Goal: Obtain resource: Download file/media

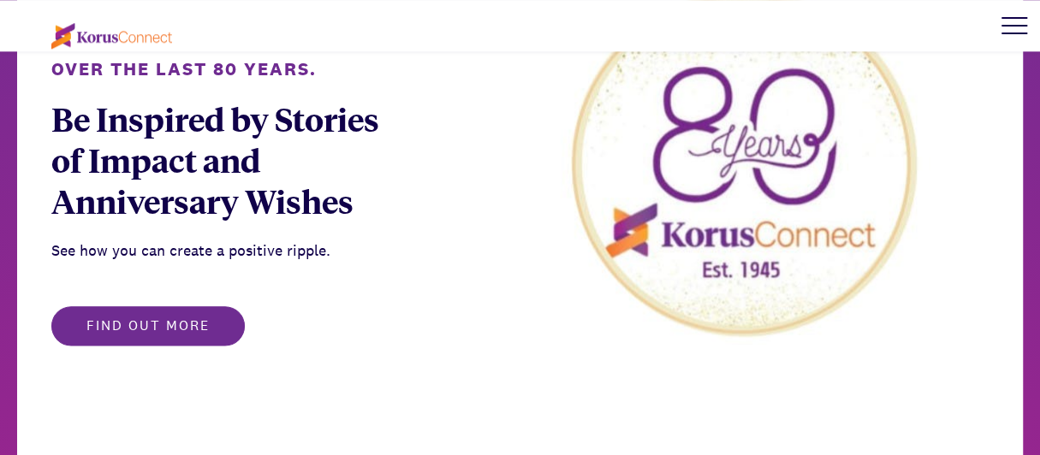
scroll to position [942, 0]
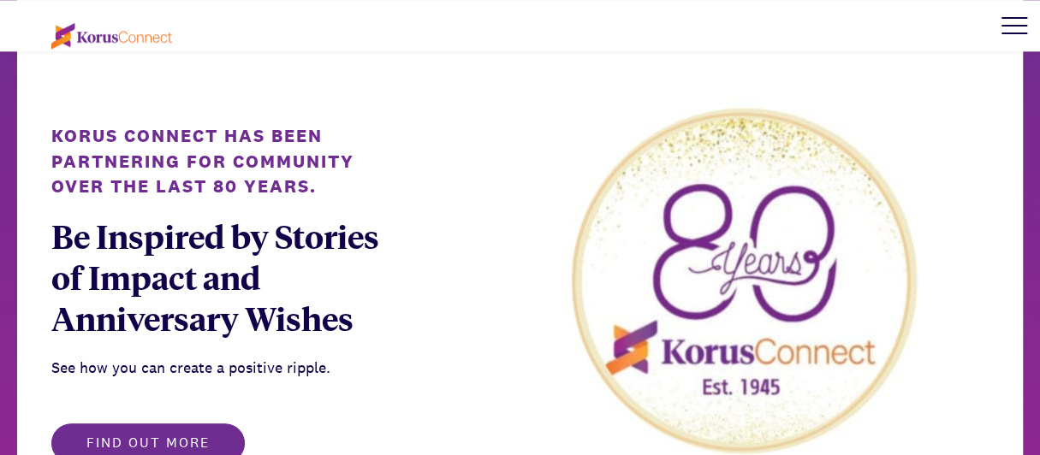
click at [1007, 30] on div at bounding box center [1014, 25] width 51 height 51
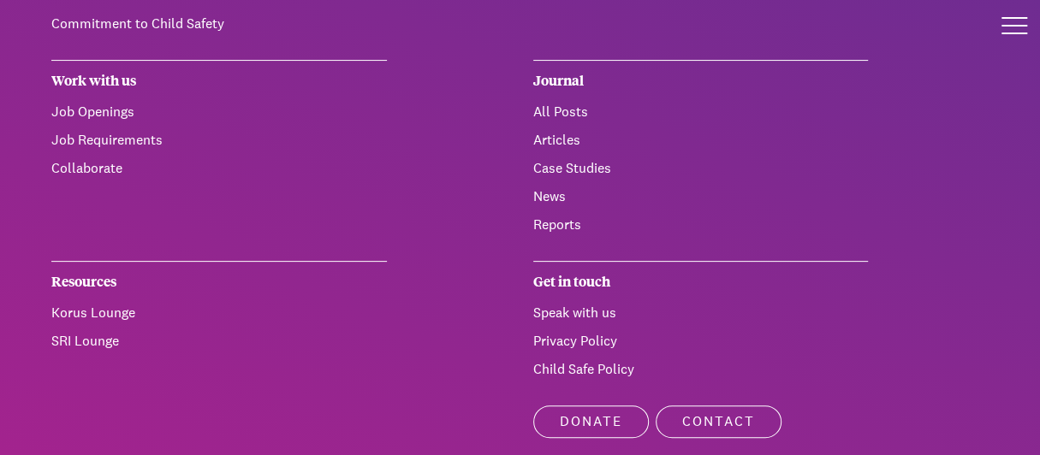
scroll to position [257, 0]
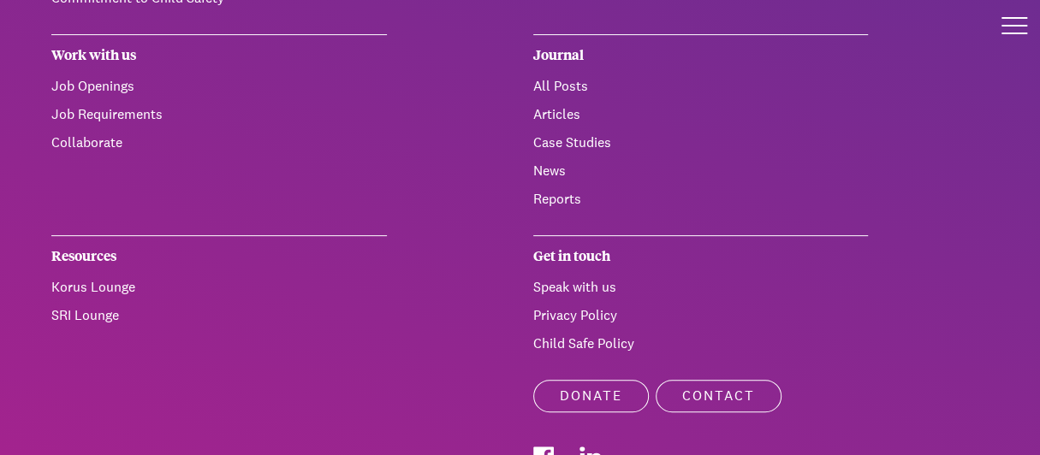
click at [98, 313] on link "SRI Lounge" at bounding box center [85, 315] width 68 height 18
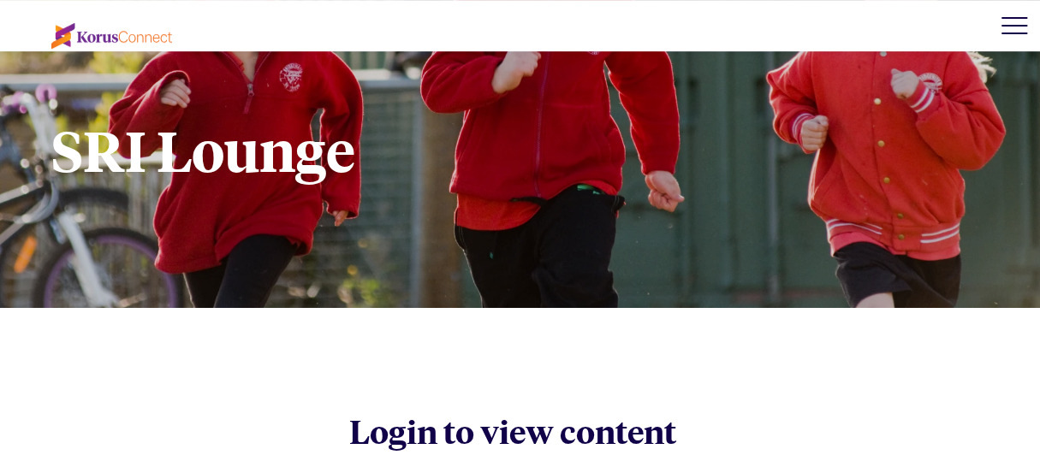
scroll to position [427, 0]
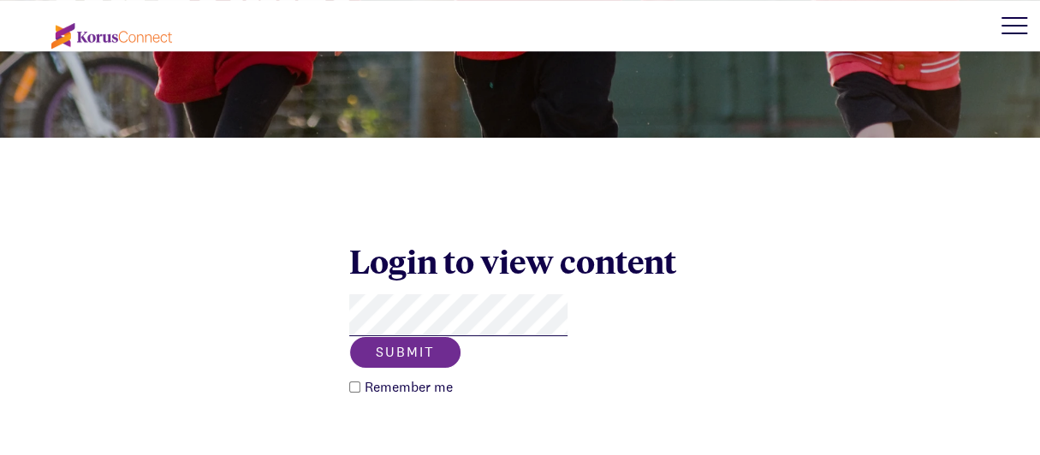
click at [461, 336] on button "Submit" at bounding box center [405, 352] width 112 height 33
click at [356, 382] on input "Remember me" at bounding box center [354, 387] width 11 height 11
checkbox input "true"
click at [461, 336] on button "Submit" at bounding box center [405, 352] width 112 height 33
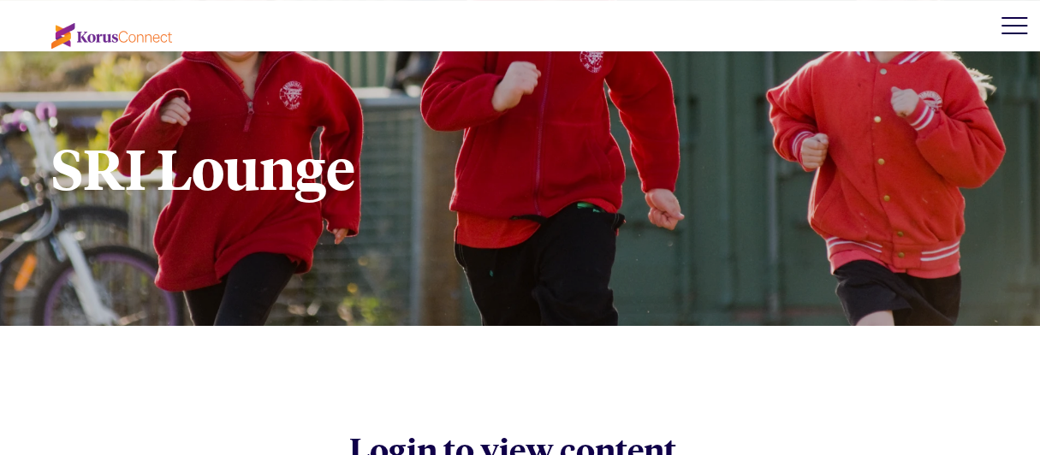
scroll to position [156, 0]
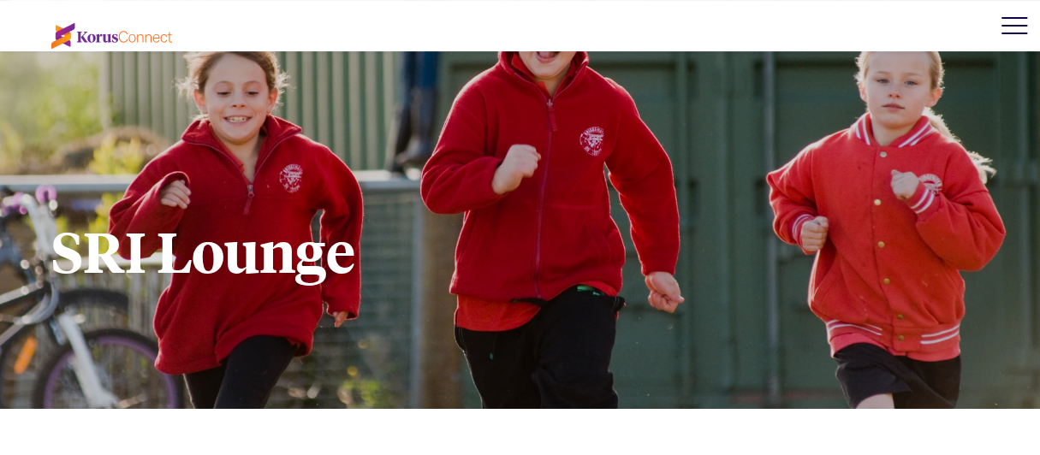
click at [1020, 37] on div at bounding box center [1014, 25] width 51 height 51
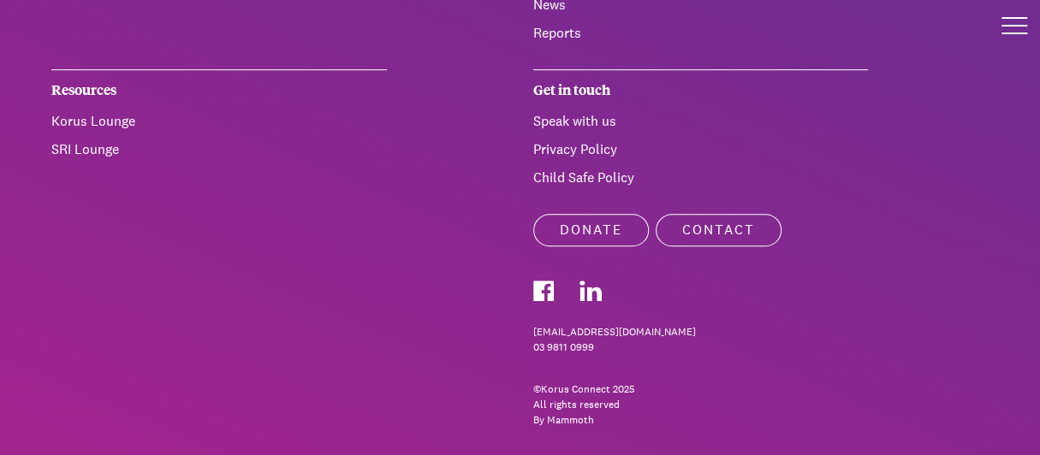
scroll to position [427, 0]
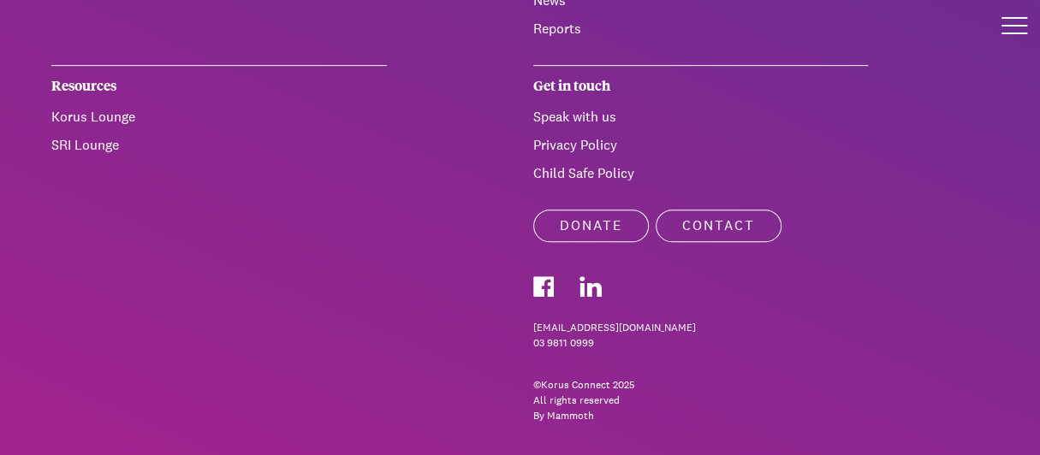
click at [74, 119] on link "Korus Lounge" at bounding box center [93, 117] width 84 height 18
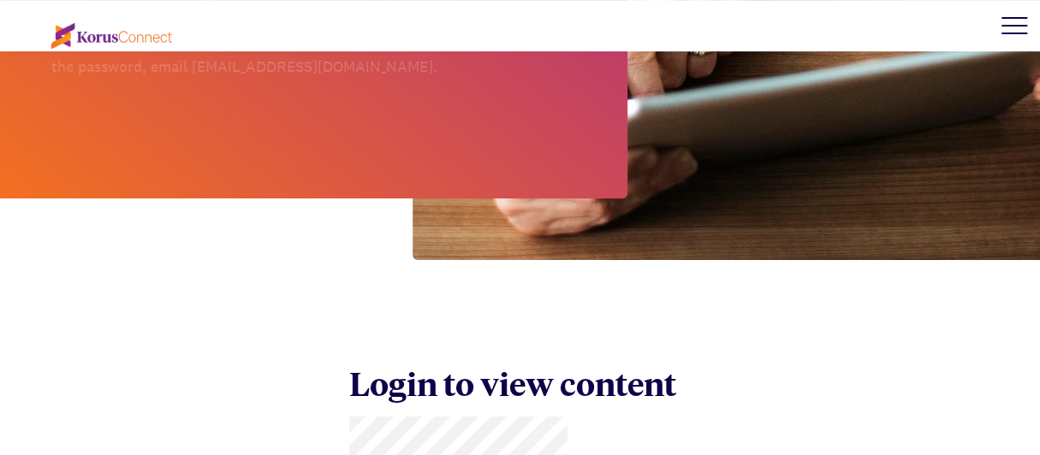
scroll to position [342, 0]
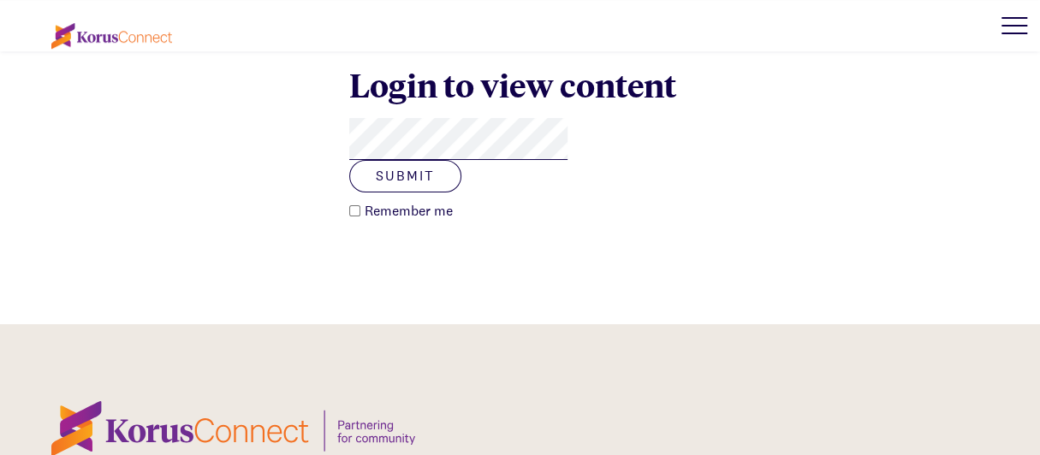
scroll to position [669, 0]
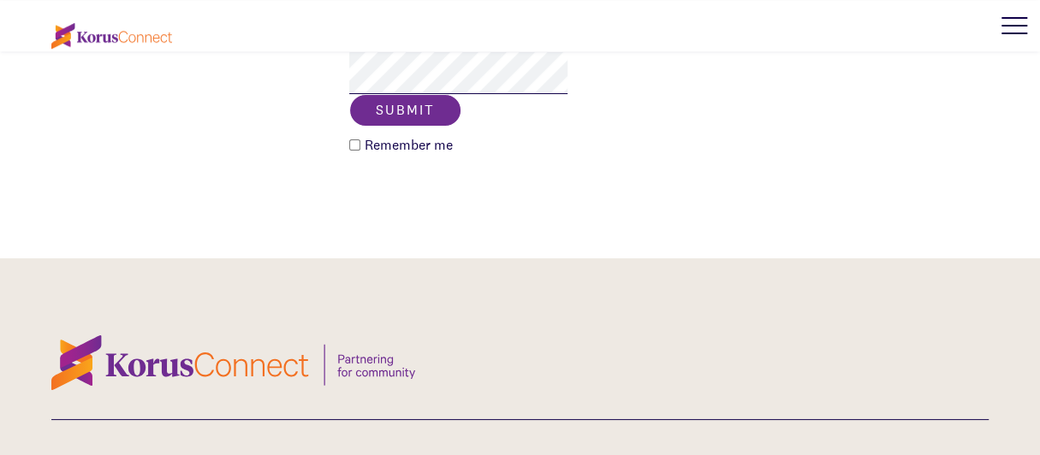
click at [461, 94] on button "Submit" at bounding box center [405, 110] width 112 height 33
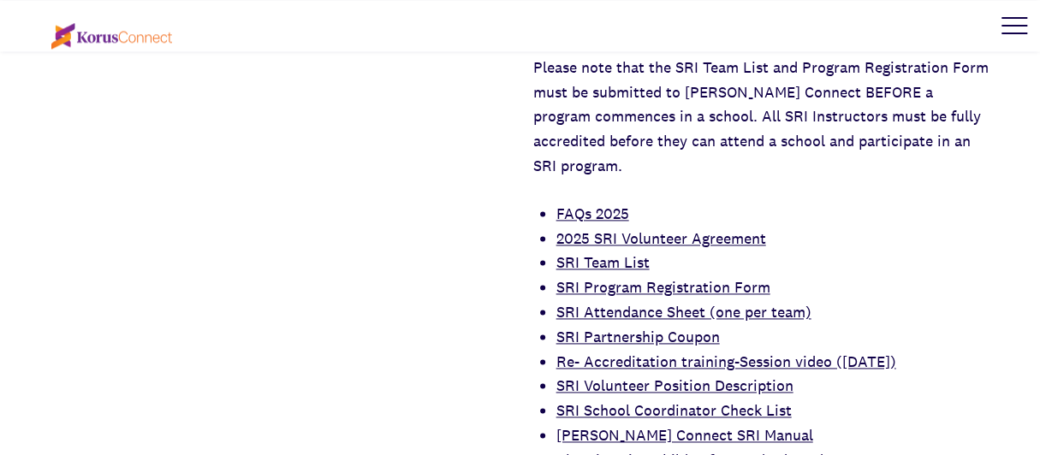
scroll to position [1269, 0]
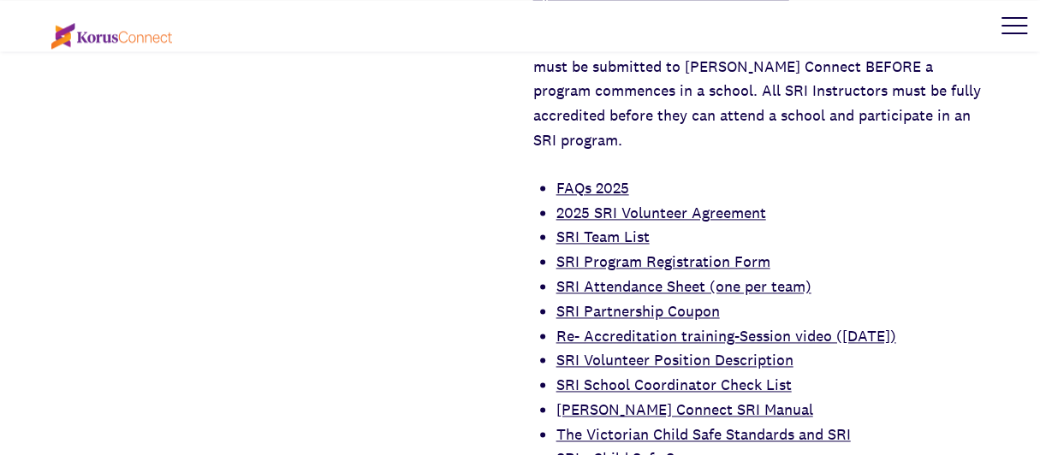
click at [665, 400] on link "[PERSON_NAME] Connect SRI Manual" at bounding box center [684, 410] width 257 height 20
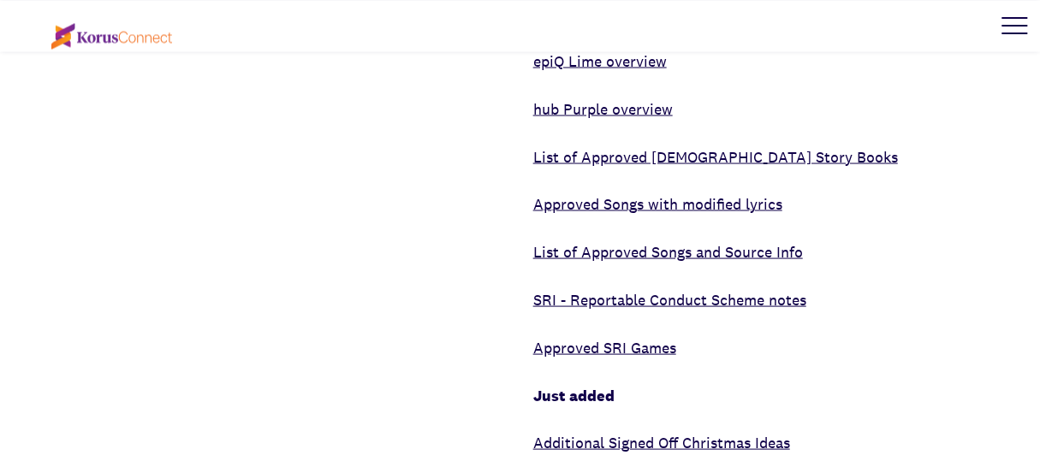
scroll to position [1868, 0]
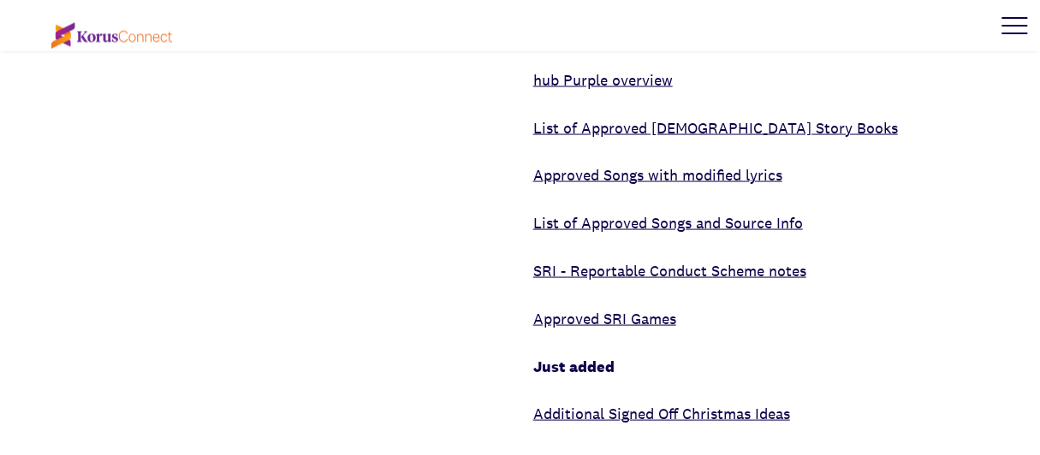
click at [696, 452] on link "2025 SRI Graduation Certificates -combined" at bounding box center [683, 462] width 300 height 20
click at [707, 404] on link "Additional Signed Off Christmas Ideas" at bounding box center [661, 414] width 257 height 20
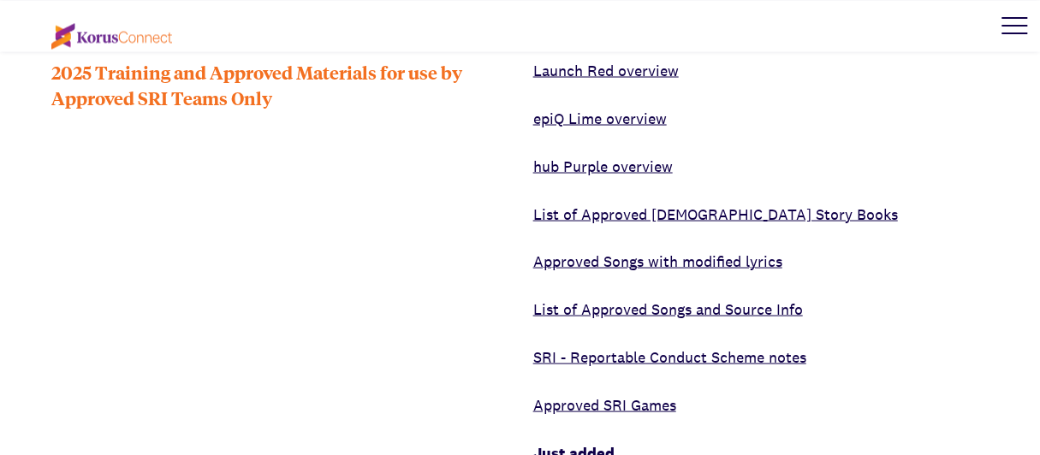
scroll to position [1697, 0]
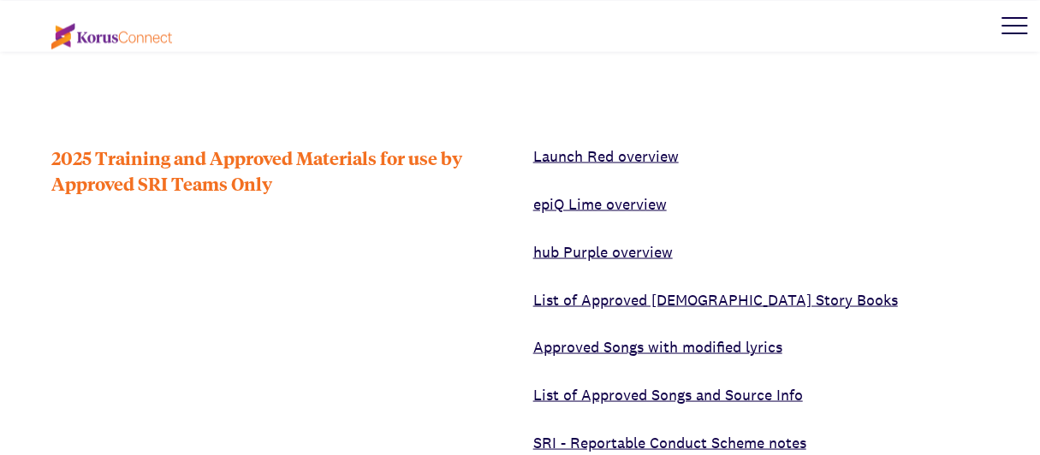
click at [640, 146] on link "Launch Red overview" at bounding box center [606, 156] width 146 height 20
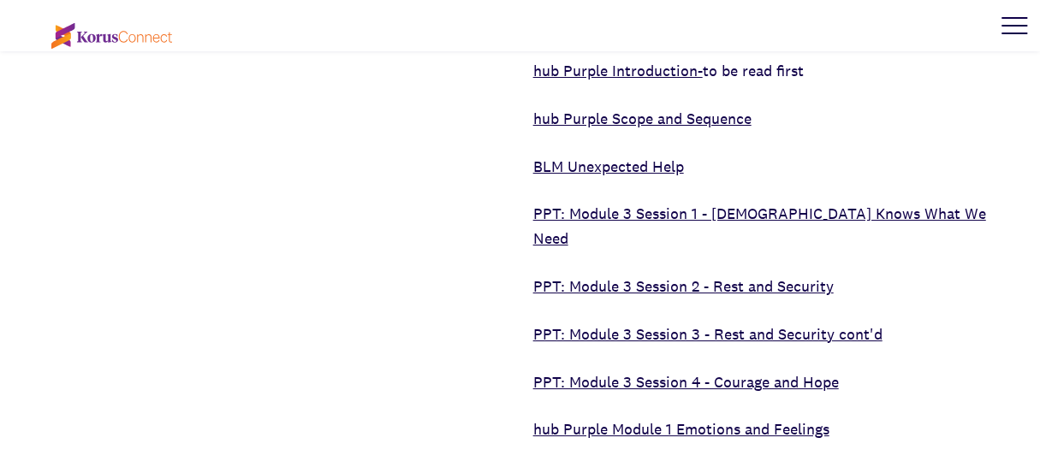
scroll to position [5721, 0]
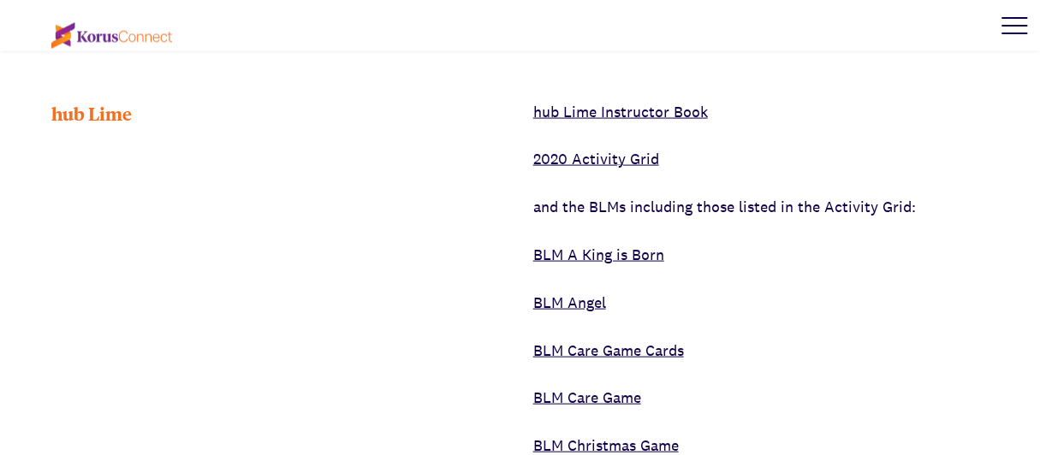
click at [561, 293] on link "BLM Angel" at bounding box center [569, 303] width 73 height 20
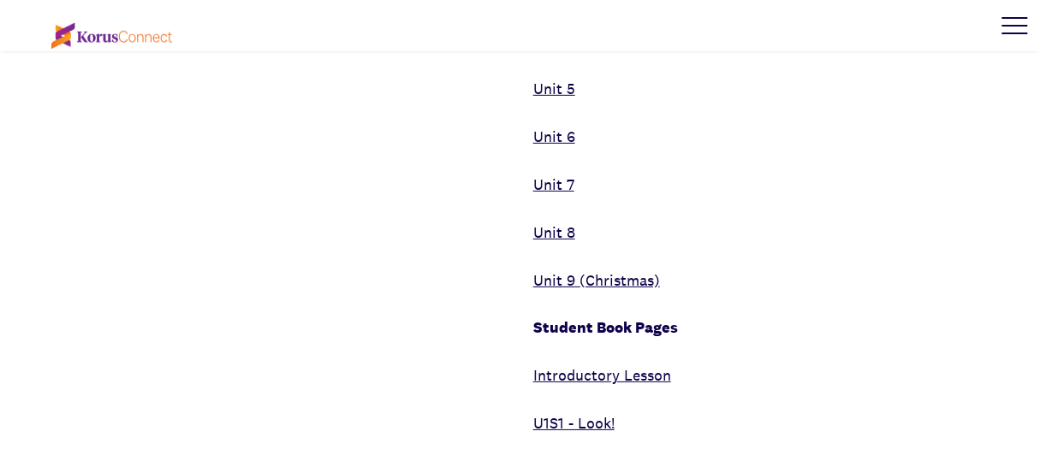
scroll to position [10186, 0]
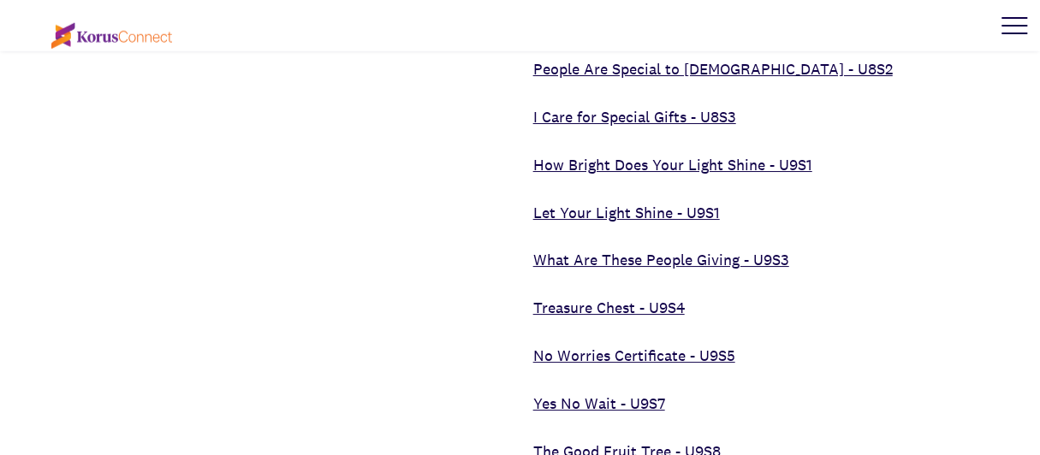
scroll to position [5721, 0]
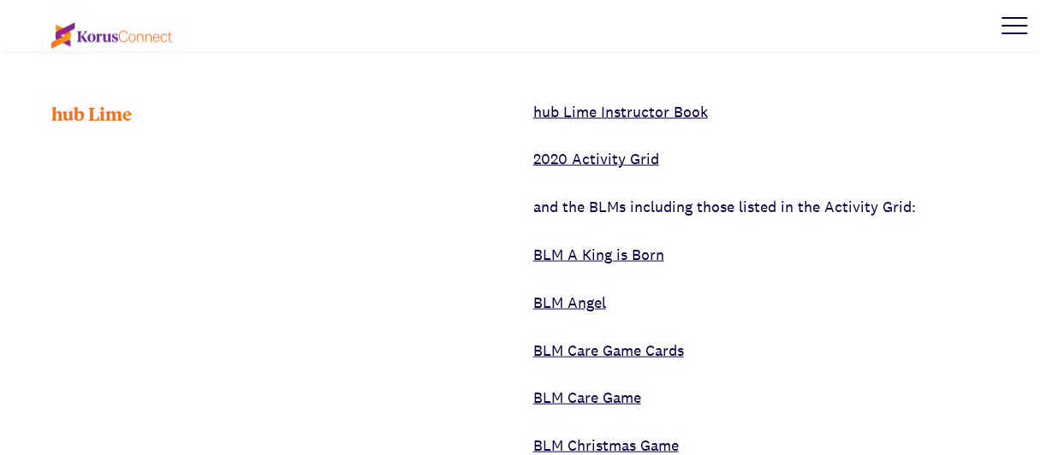
click at [579, 293] on link "BLM Angel" at bounding box center [569, 303] width 73 height 20
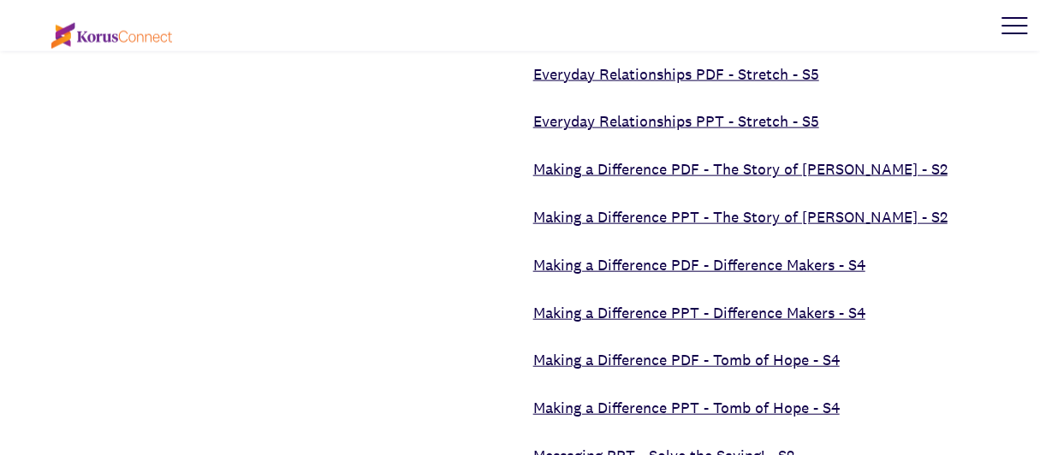
scroll to position [9710, 0]
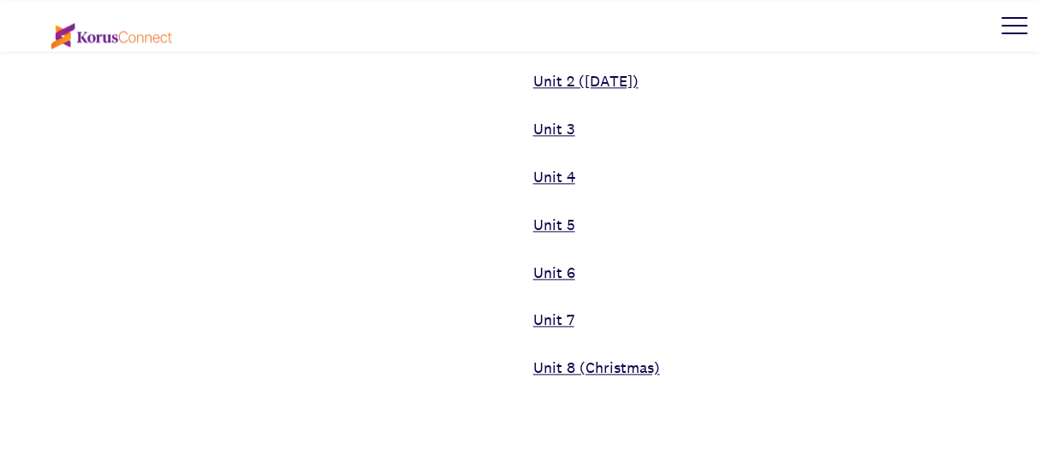
scroll to position [12278, 0]
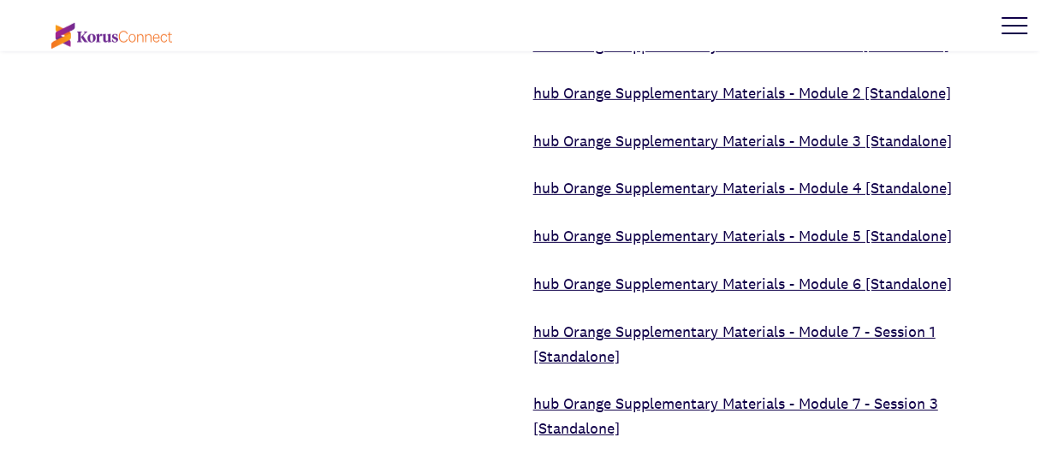
scroll to position [14128, 0]
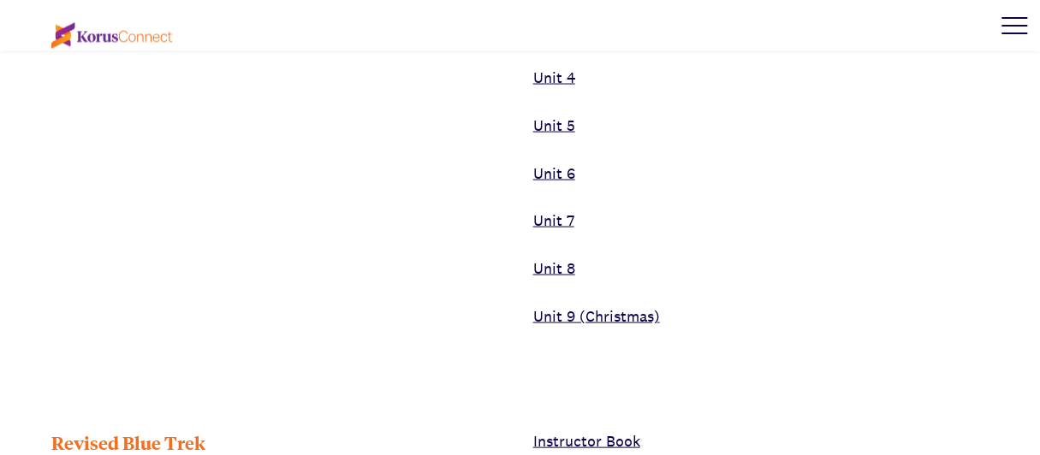
scroll to position [13015, 0]
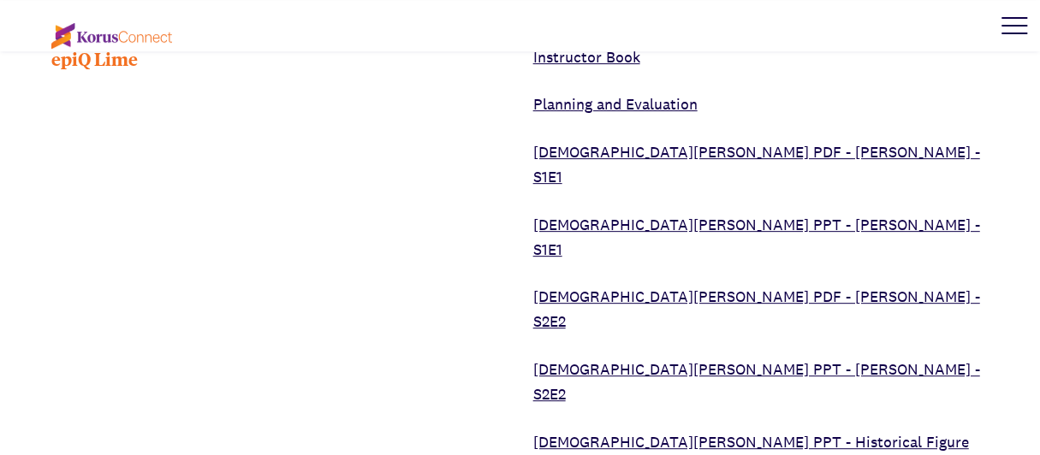
scroll to position [7622, 0]
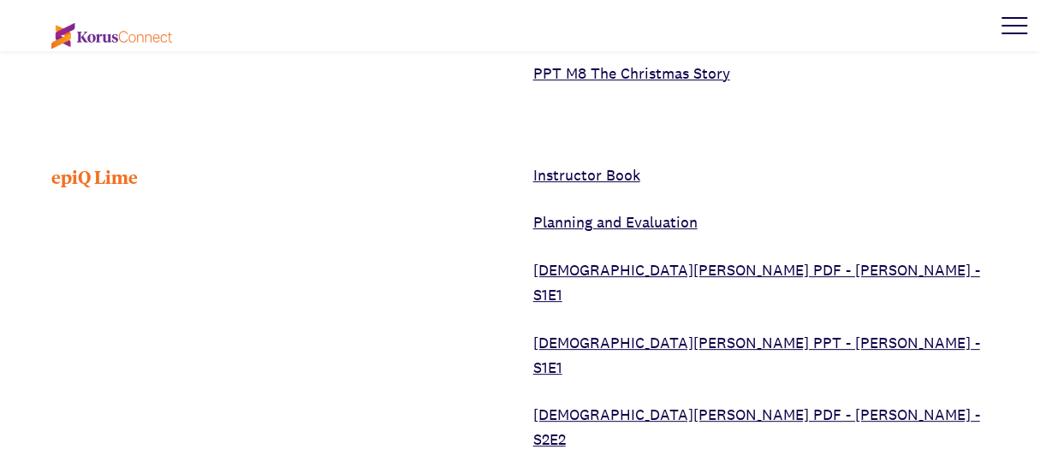
click at [607, 165] on link "Instructor Book" at bounding box center [586, 175] width 107 height 20
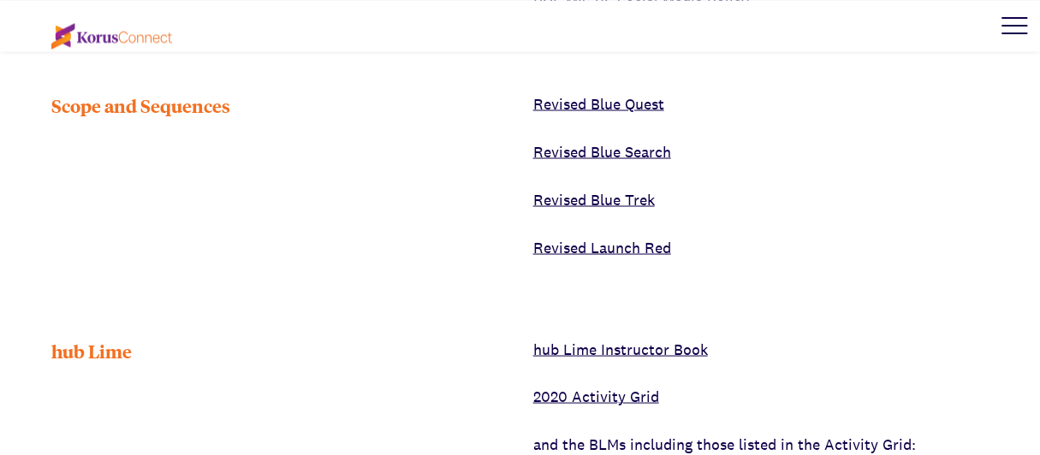
scroll to position [5482, 0]
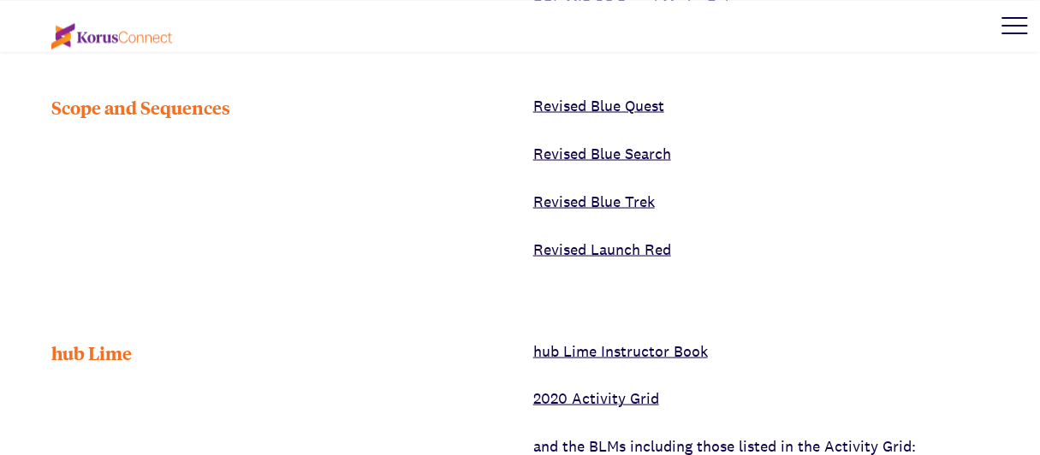
click at [630, 341] on link "hub Lime Instructor Book" at bounding box center [620, 351] width 175 height 20
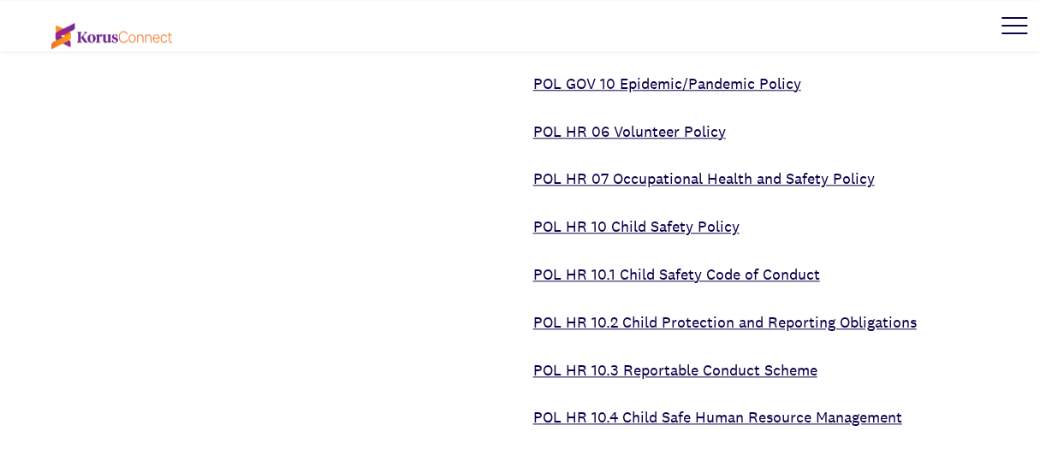
scroll to position [4712, 0]
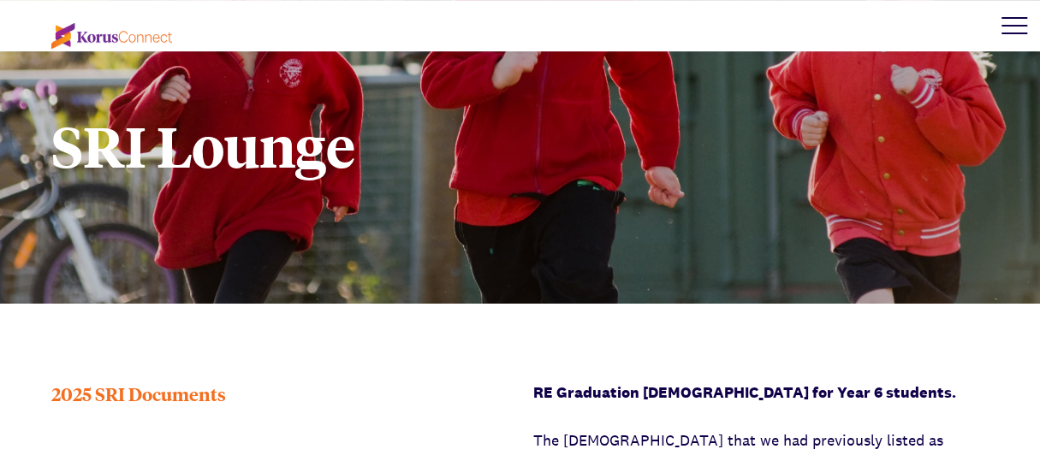
scroll to position [4, 0]
